Goal: Information Seeking & Learning: Understand process/instructions

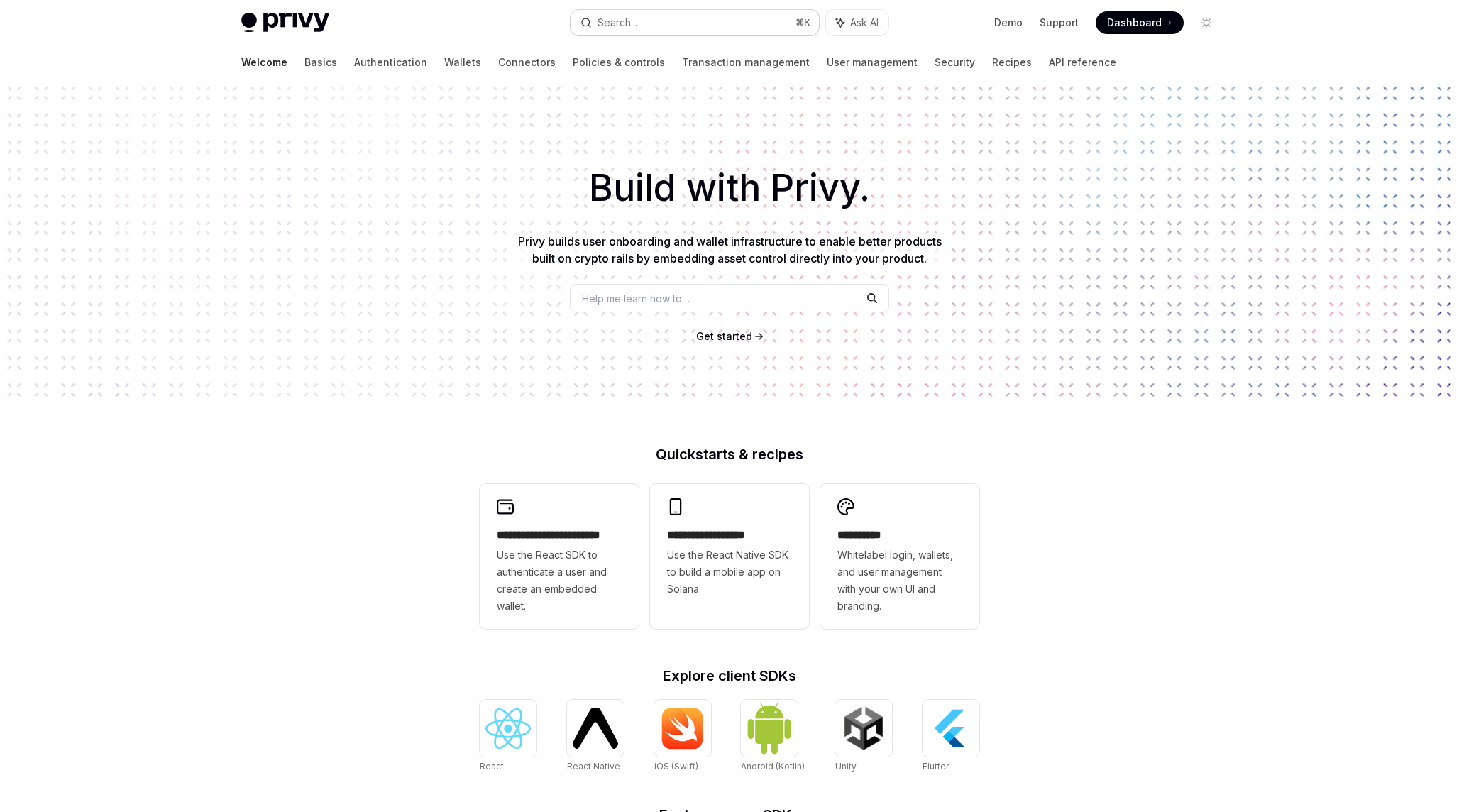
click at [671, 23] on button "Search... ⌘ K" at bounding box center [694, 23] width 248 height 26
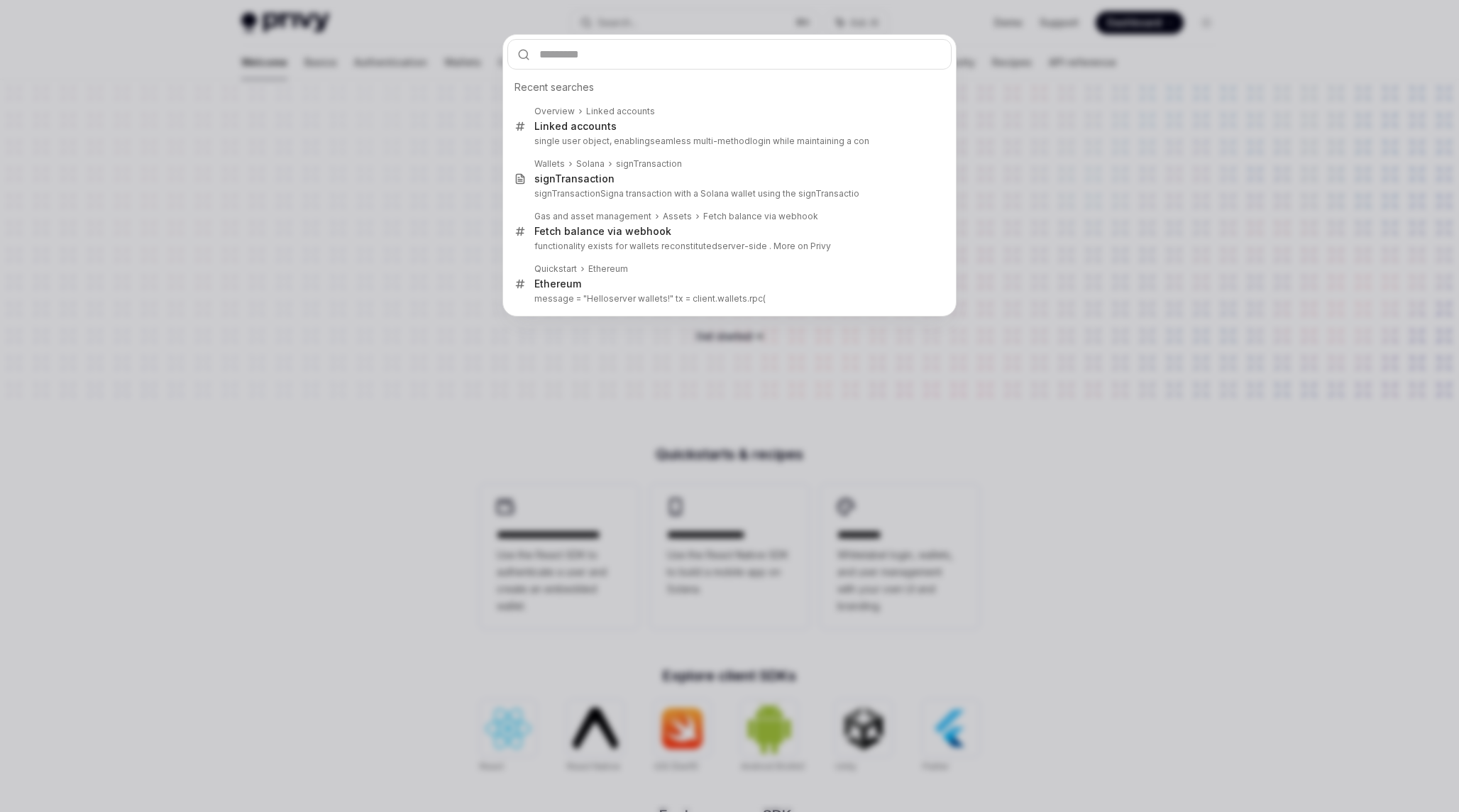
type input "**********"
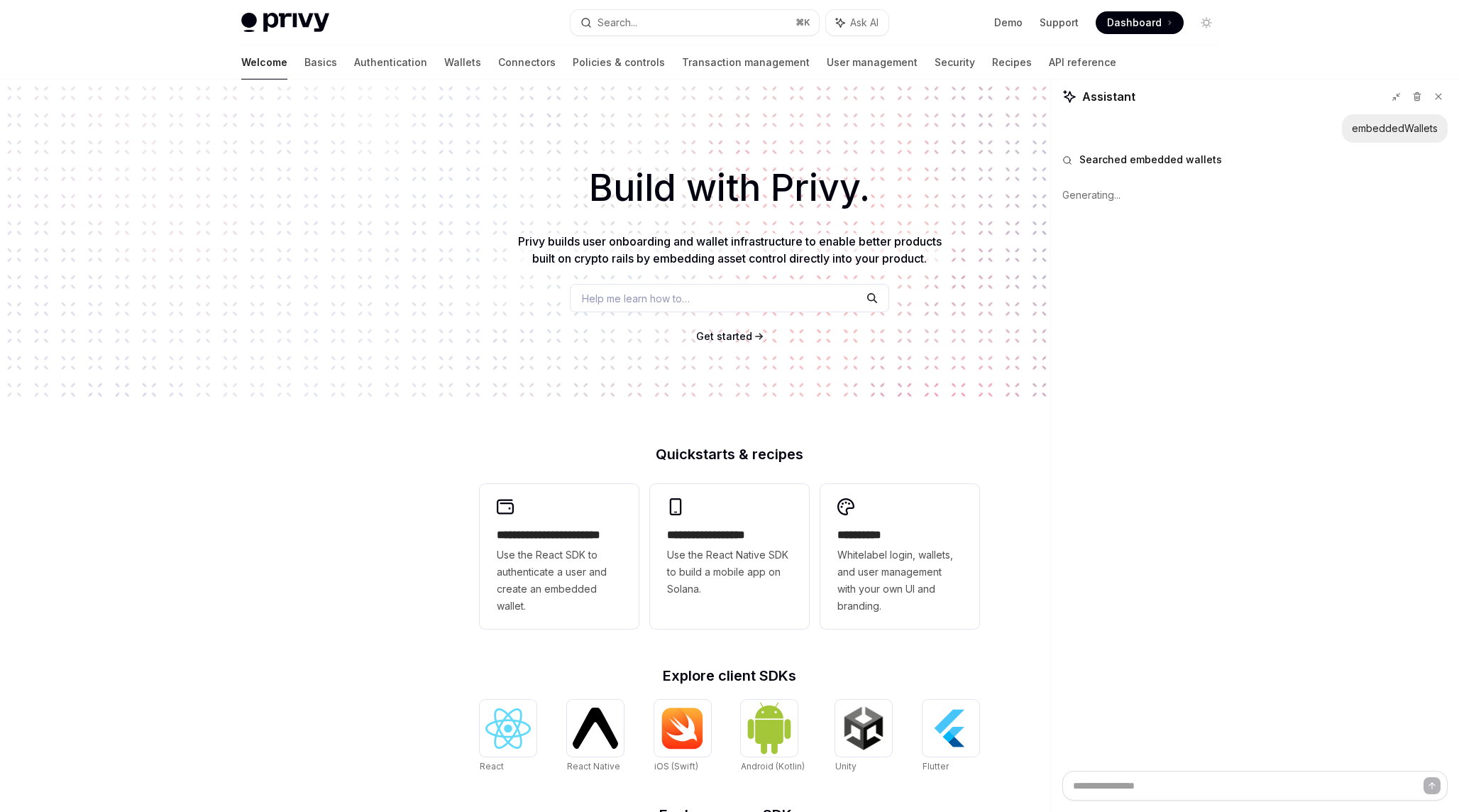
click at [298, 36] on div "Privy Docs home page Search... ⌘ K Ask AI Demo Support Dashboard Dashboard Sear…" at bounding box center [730, 23] width 976 height 45
click at [298, 28] on img at bounding box center [285, 23] width 88 height 20
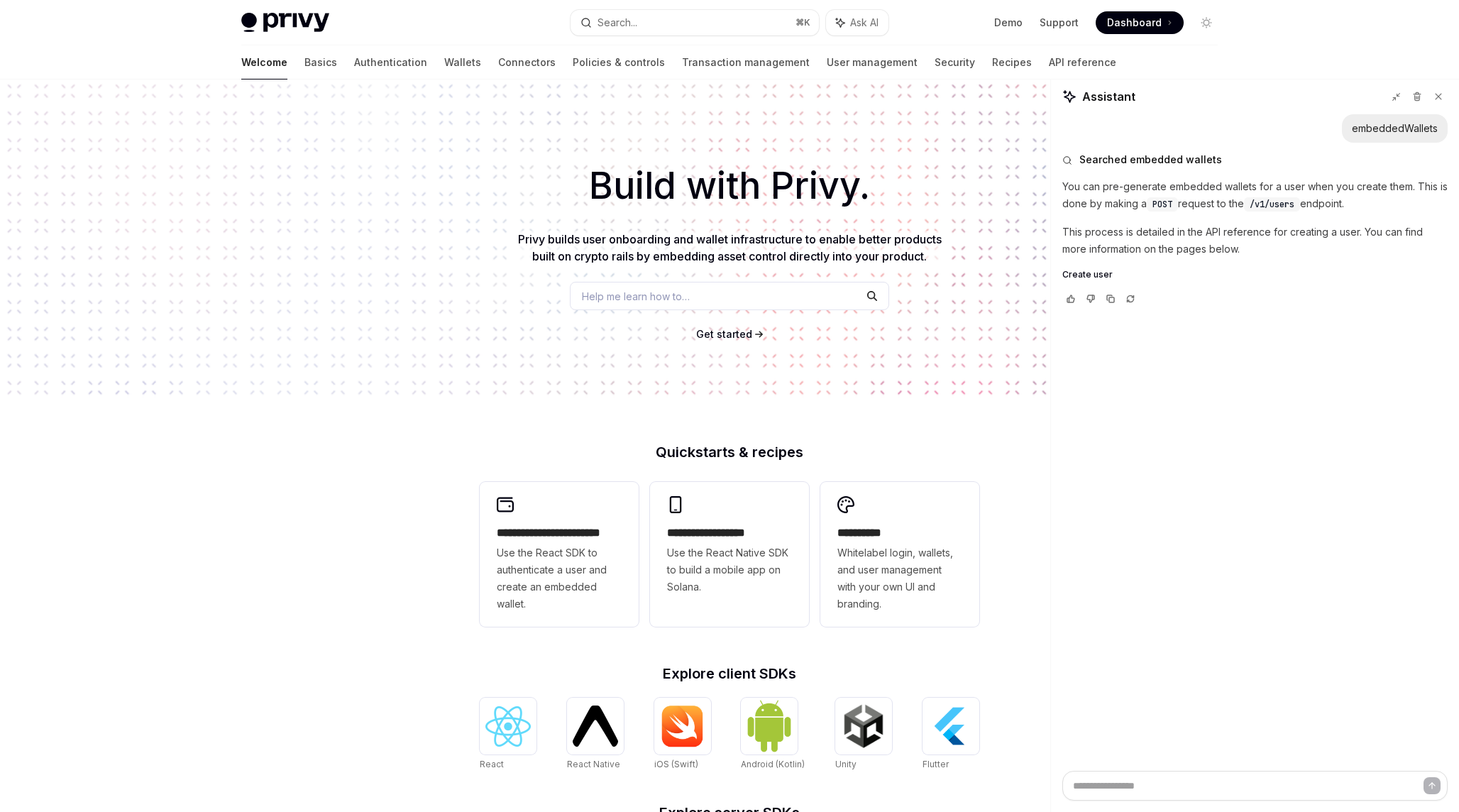
type textarea "*"
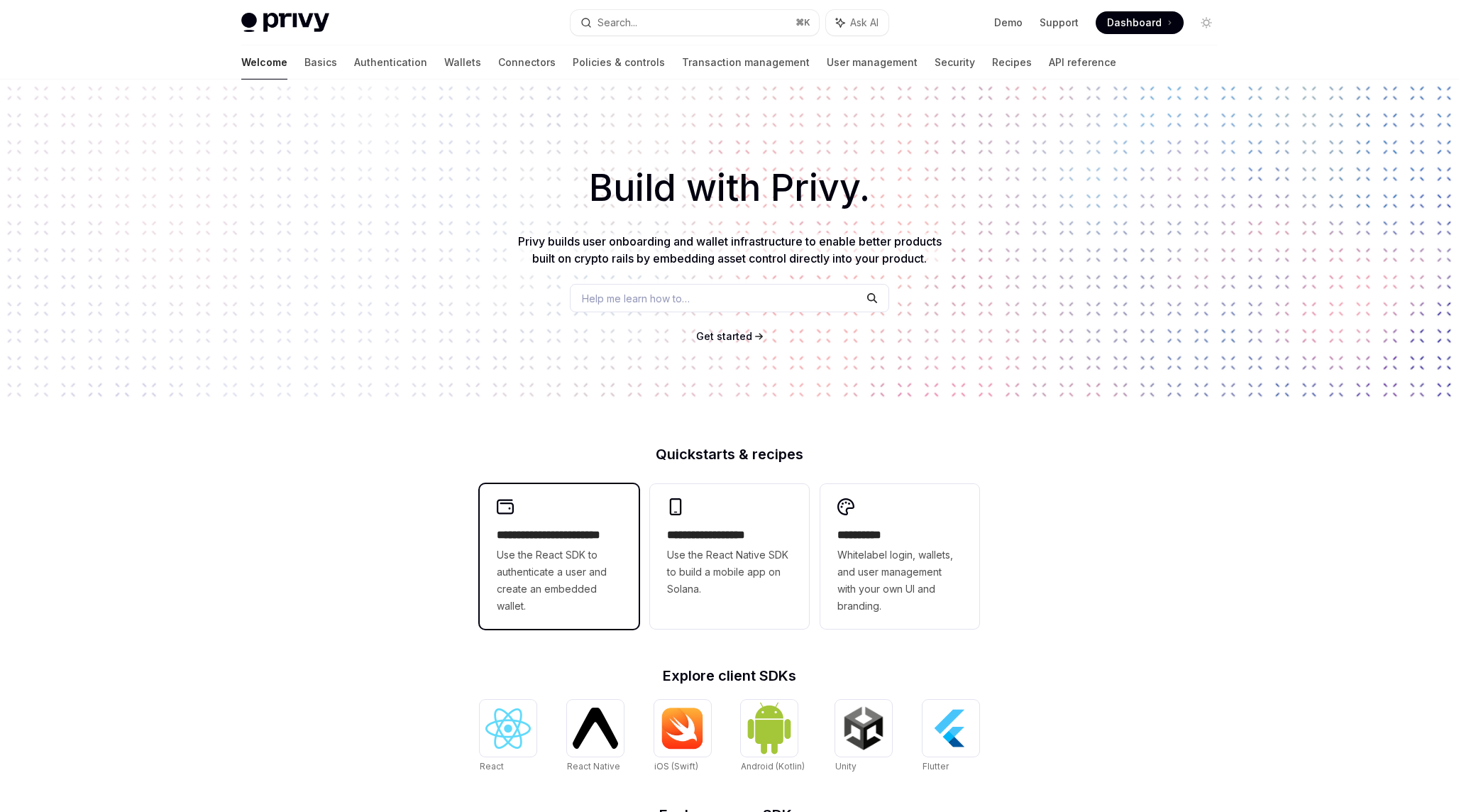
click at [602, 525] on div "**********" at bounding box center [559, 557] width 159 height 145
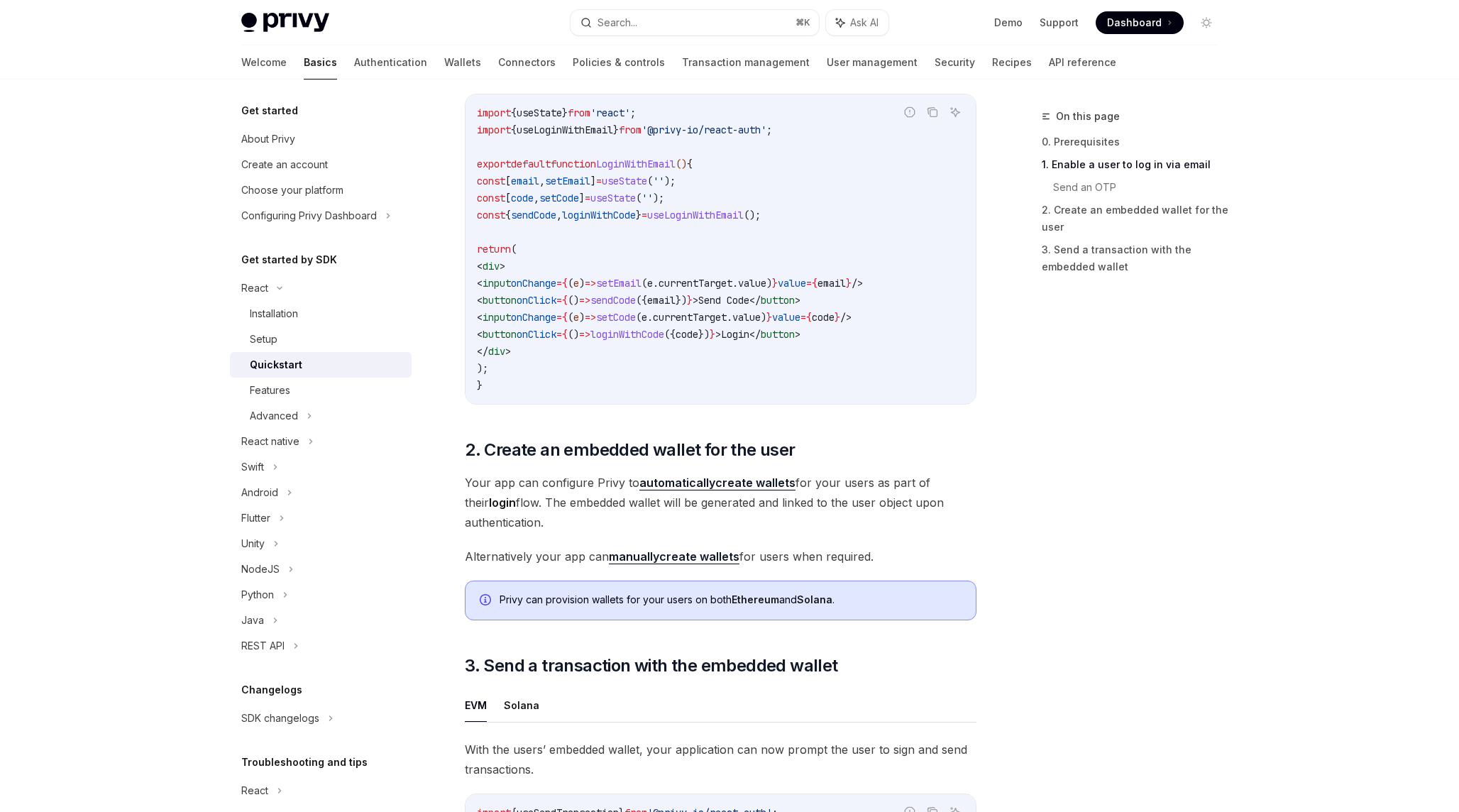
scroll to position [1251, 0]
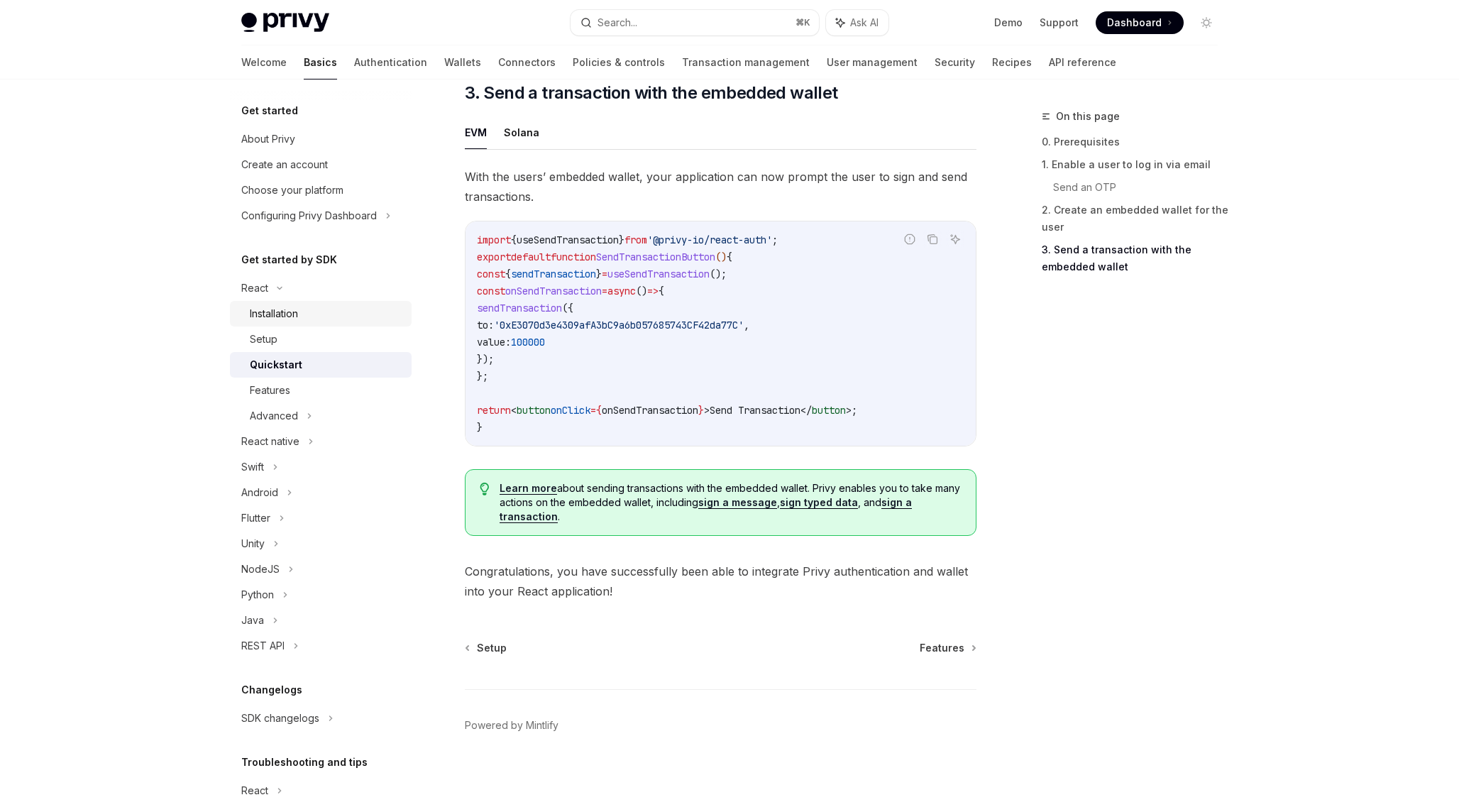
click at [304, 316] on div "Installation" at bounding box center [326, 314] width 153 height 17
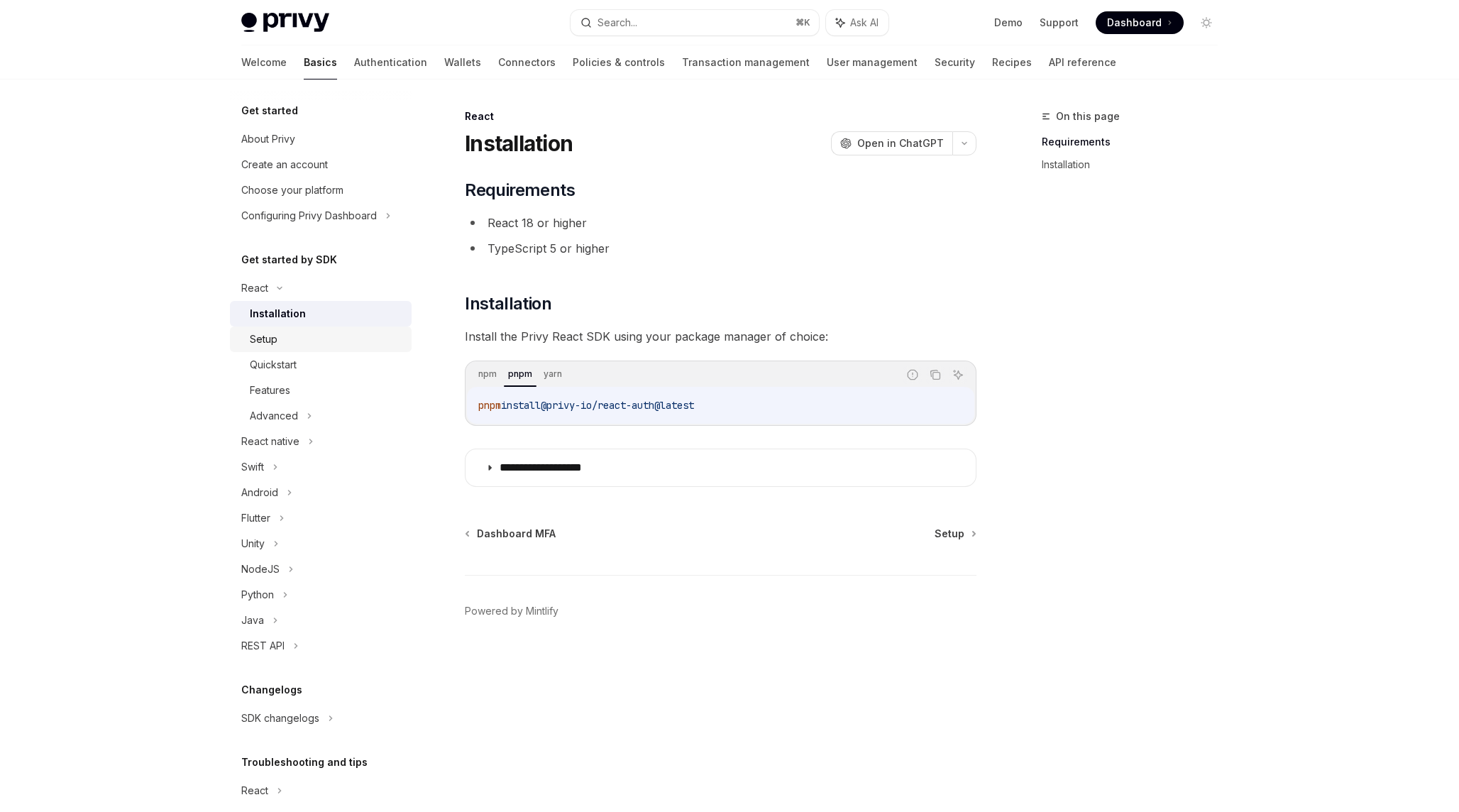
click at [316, 337] on div "Setup" at bounding box center [326, 339] width 153 height 17
type textarea "*"
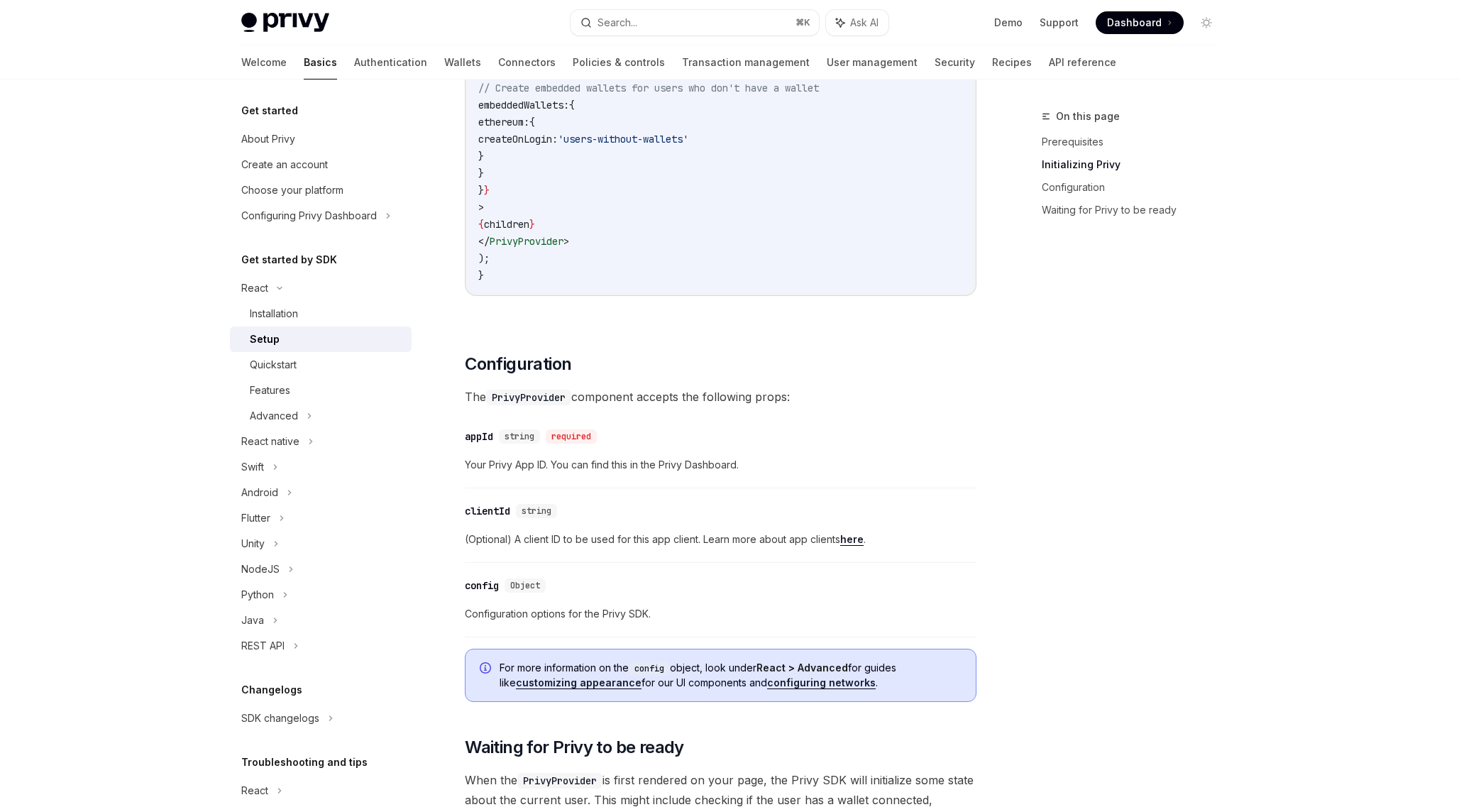
scroll to position [707, 0]
click at [1141, 31] on span at bounding box center [1139, 23] width 88 height 23
